Goal: Task Accomplishment & Management: Use online tool/utility

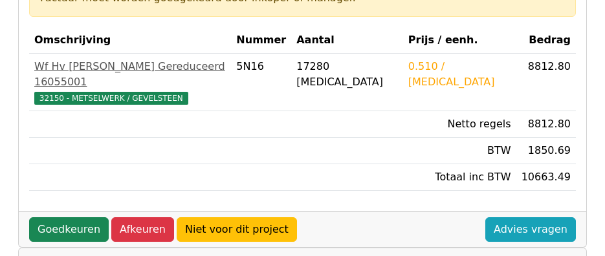
scroll to position [259, 0]
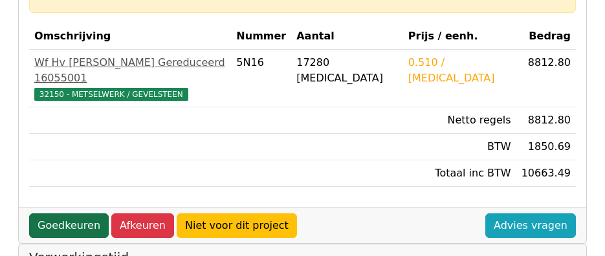
click at [72, 214] on link "Goedkeuren" at bounding box center [69, 226] width 80 height 25
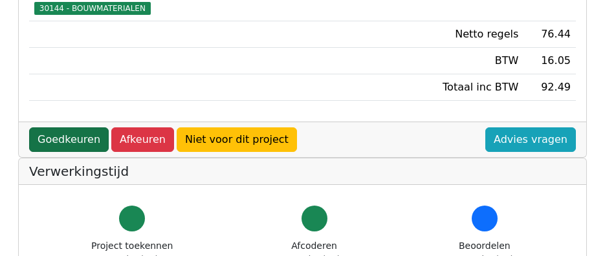
scroll to position [389, 0]
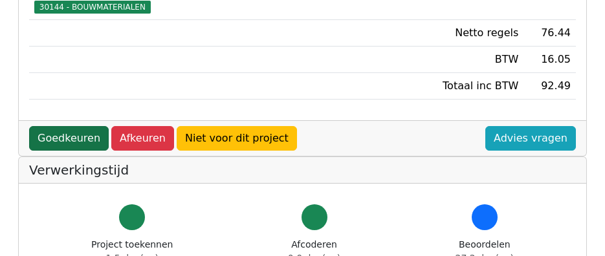
click at [75, 126] on link "Goedkeuren" at bounding box center [69, 138] width 80 height 25
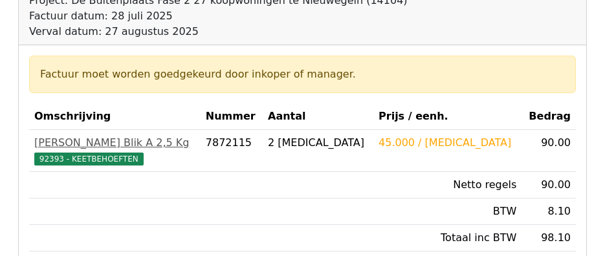
scroll to position [194, 0]
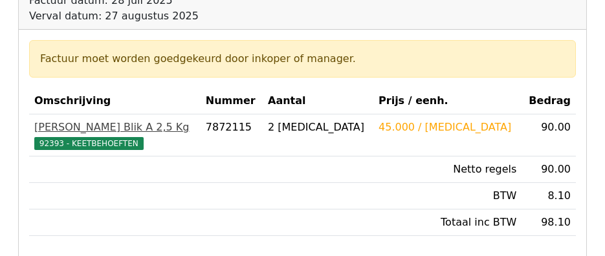
click at [104, 142] on span "92393 - KEETBEHOEFTEN" at bounding box center [88, 143] width 109 height 13
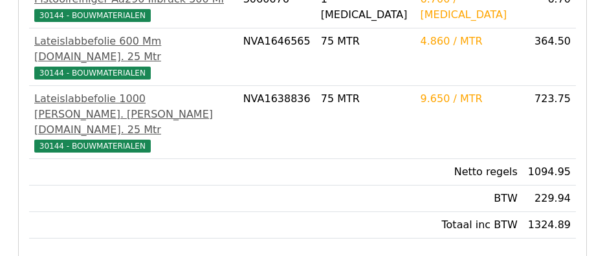
scroll to position [324, 0]
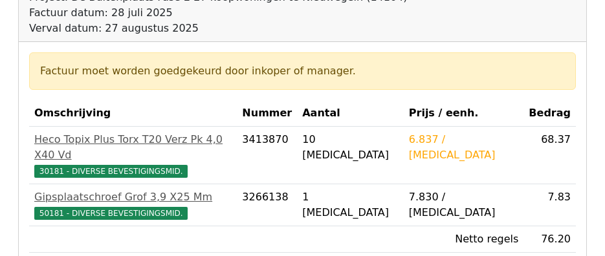
scroll to position [259, 0]
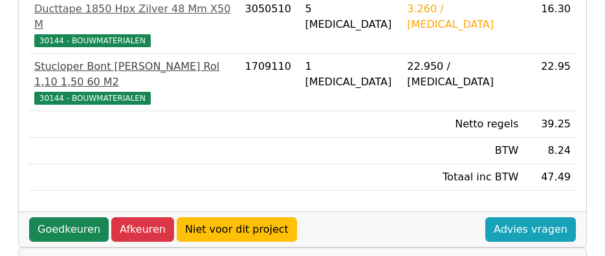
scroll to position [324, 0]
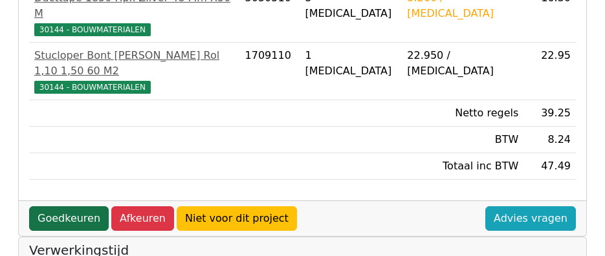
click at [71, 207] on link "Goedkeuren" at bounding box center [69, 219] width 80 height 25
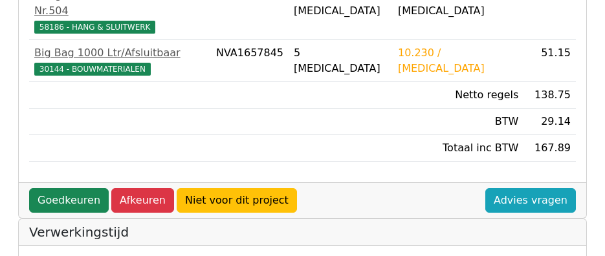
scroll to position [389, 0]
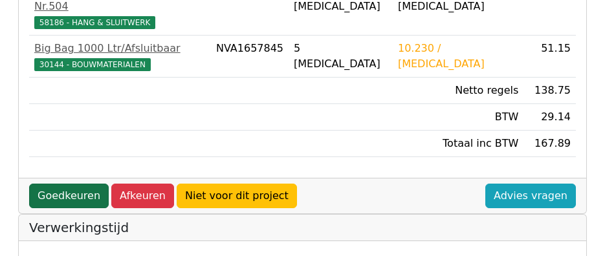
click at [65, 184] on link "Goedkeuren" at bounding box center [69, 196] width 80 height 25
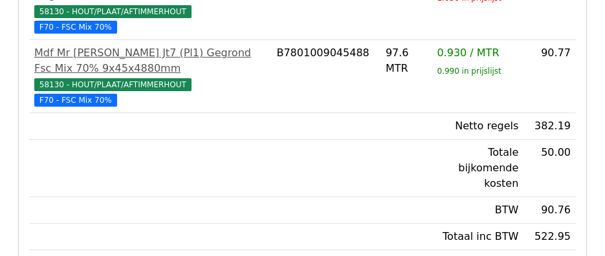
scroll to position [453, 0]
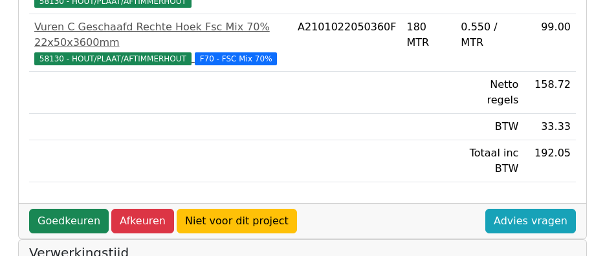
scroll to position [389, 0]
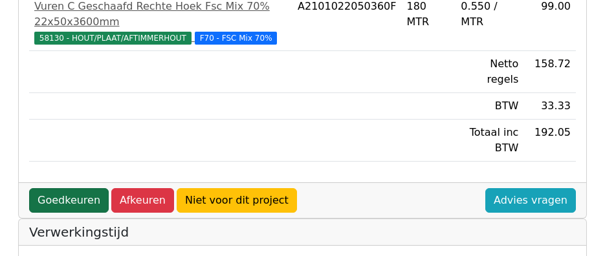
click at [73, 188] on link "Goedkeuren" at bounding box center [69, 200] width 80 height 25
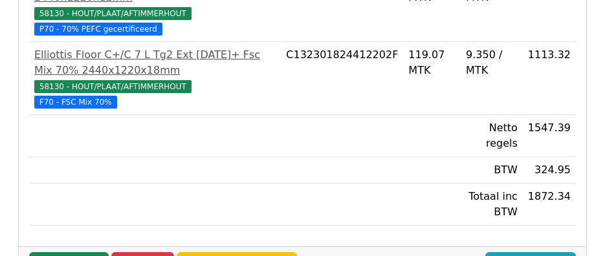
scroll to position [518, 0]
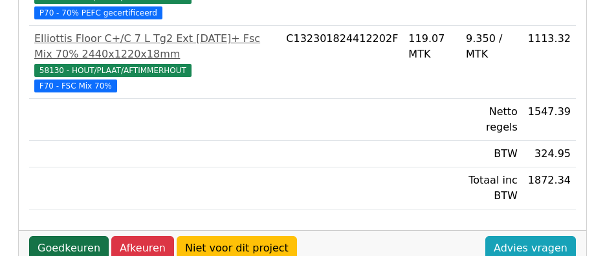
click at [73, 236] on link "Goedkeuren" at bounding box center [69, 248] width 80 height 25
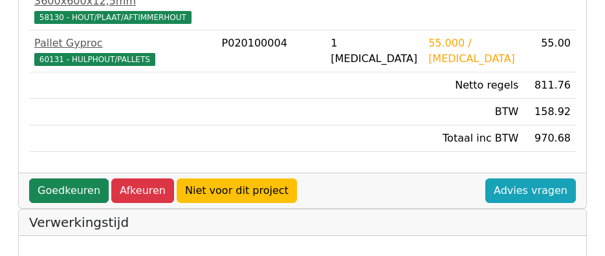
scroll to position [583, 0]
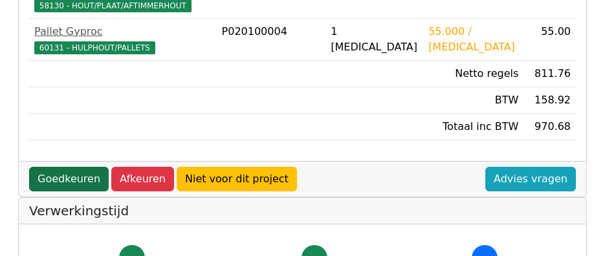
click at [72, 167] on link "Goedkeuren" at bounding box center [69, 179] width 80 height 25
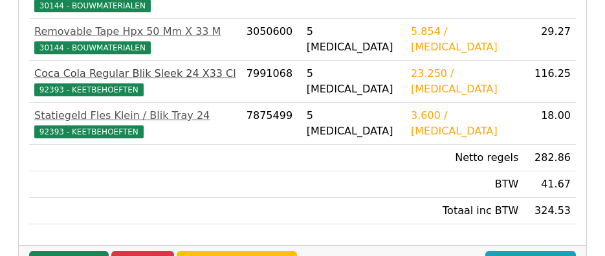
scroll to position [453, 0]
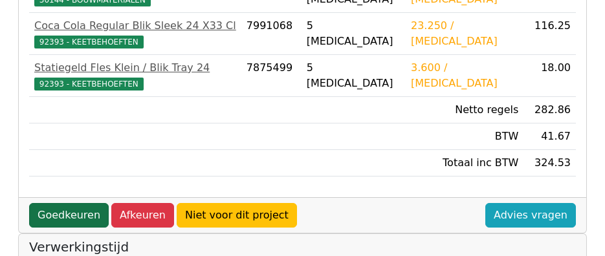
click at [58, 203] on link "Goedkeuren" at bounding box center [69, 215] width 80 height 25
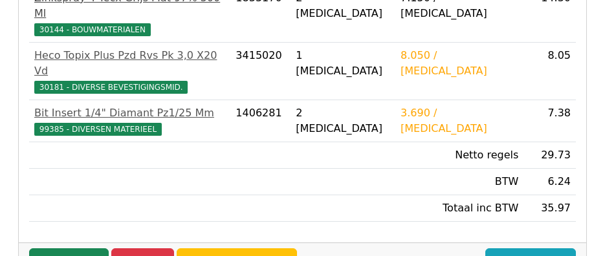
scroll to position [389, 0]
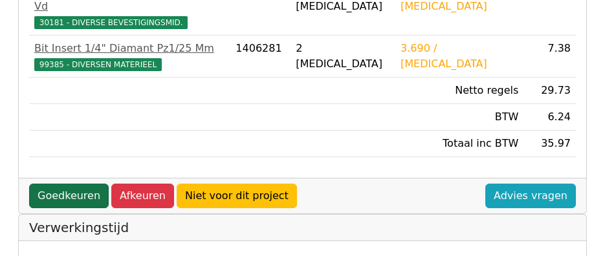
click at [60, 184] on link "Goedkeuren" at bounding box center [69, 196] width 80 height 25
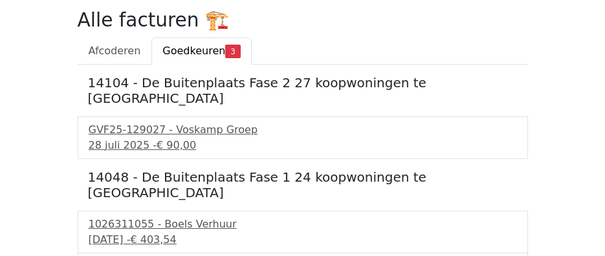
scroll to position [89, 0]
